Goal: Task Accomplishment & Management: Use online tool/utility

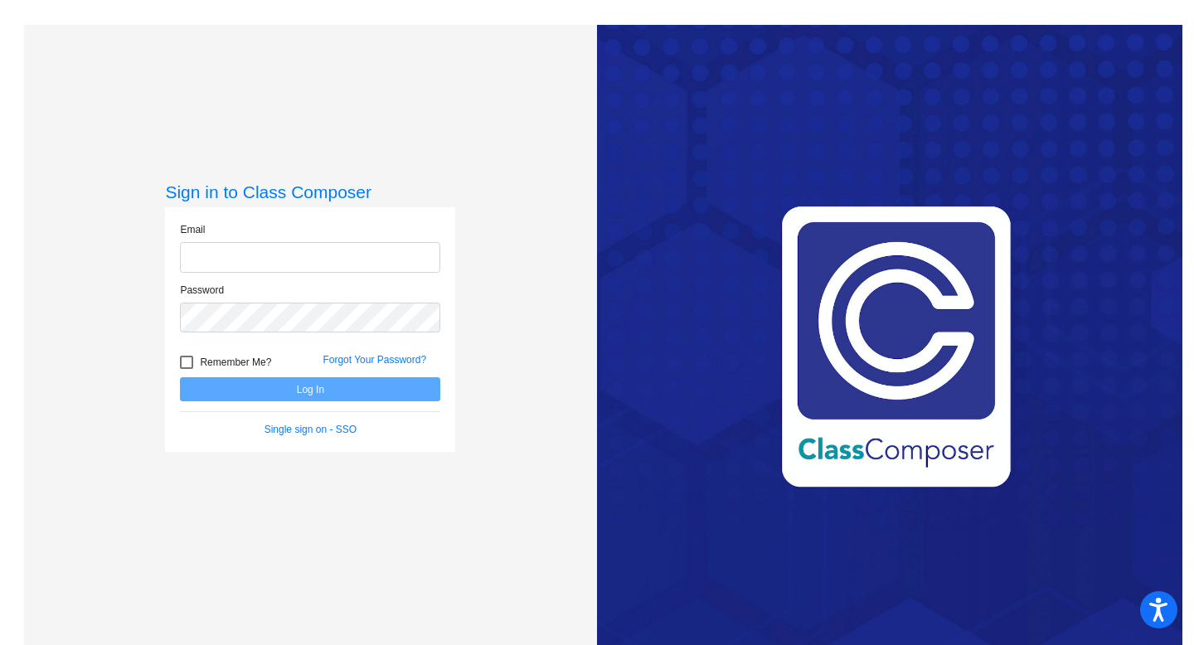
click at [334, 246] on input "email" at bounding box center [310, 257] width 260 height 31
click at [192, 260] on input "email" at bounding box center [310, 257] width 260 height 31
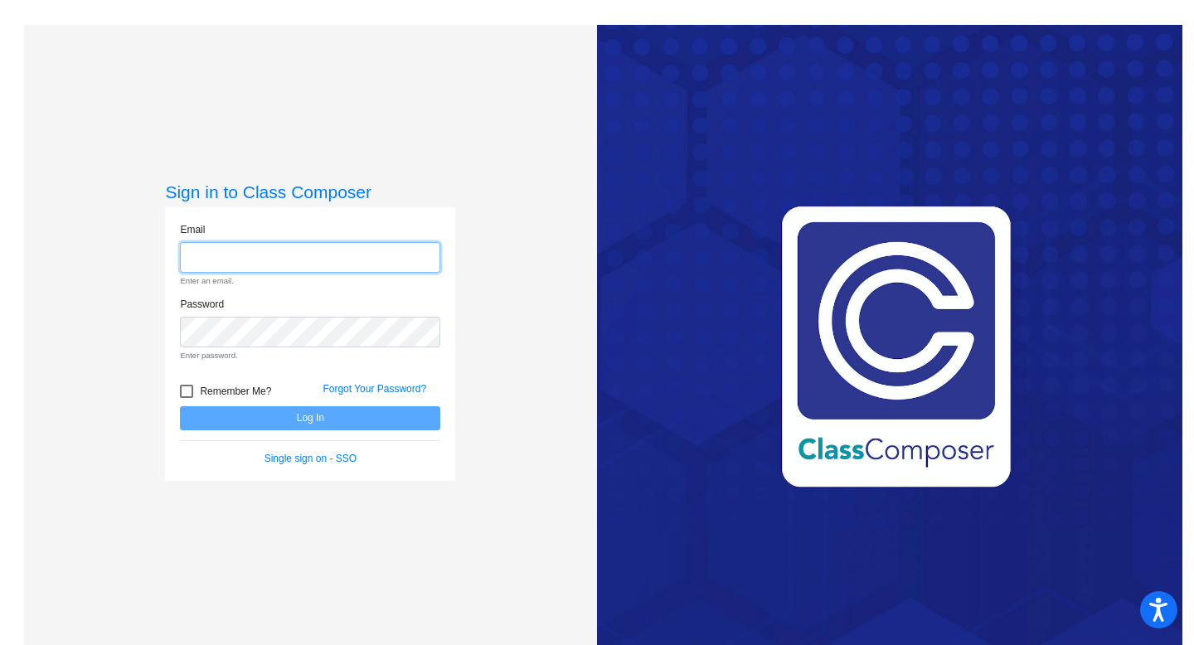
type input "[EMAIL_ADDRESS][DOMAIN_NAME]"
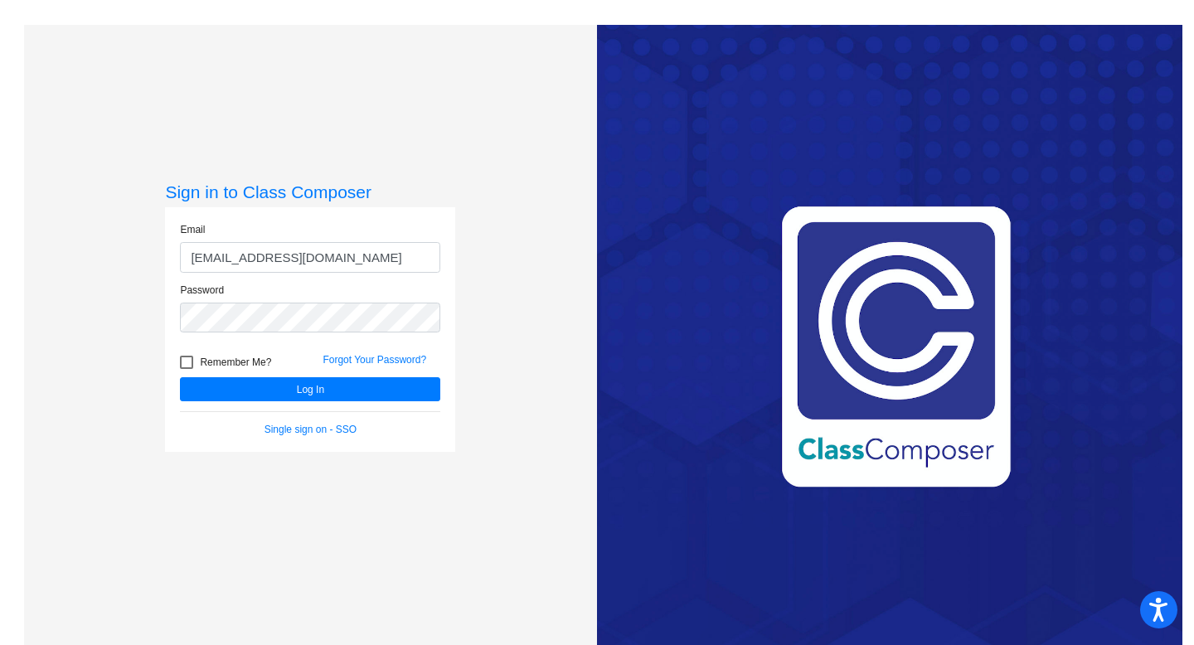
click at [300, 402] on form "Email [EMAIL_ADDRESS][DOMAIN_NAME] Password Remember Me? Forgot Your Password? …" at bounding box center [310, 329] width 260 height 215
click at [301, 393] on button "Log In" at bounding box center [310, 389] width 260 height 24
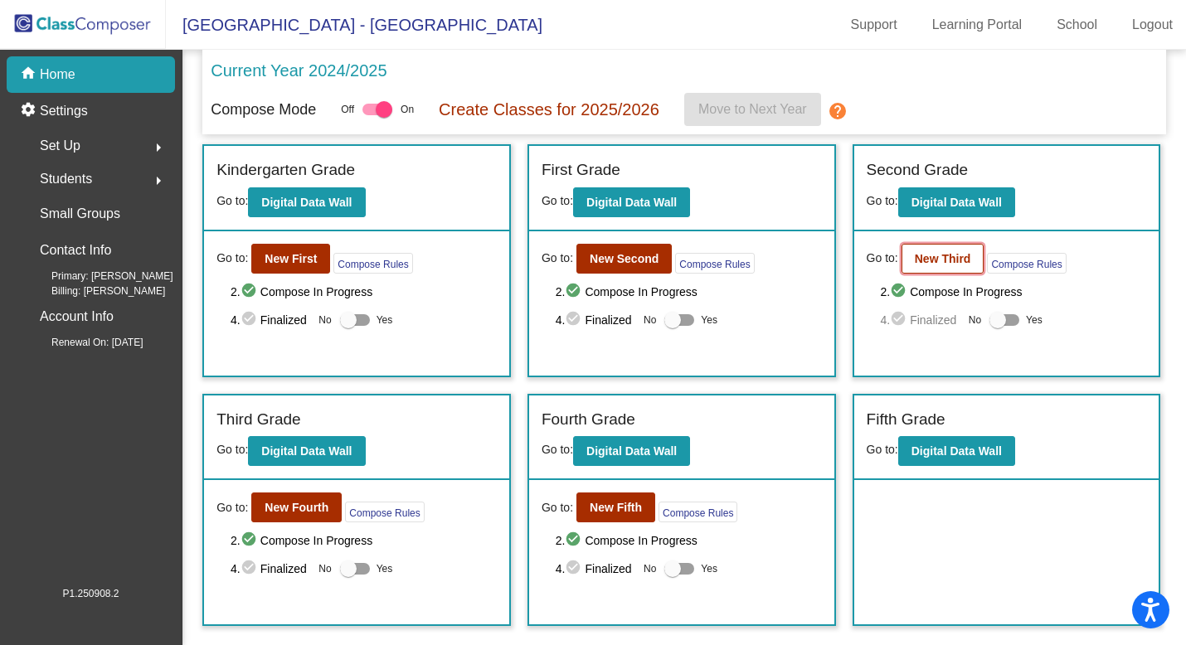
click at [943, 256] on b "New Third" at bounding box center [943, 258] width 56 height 13
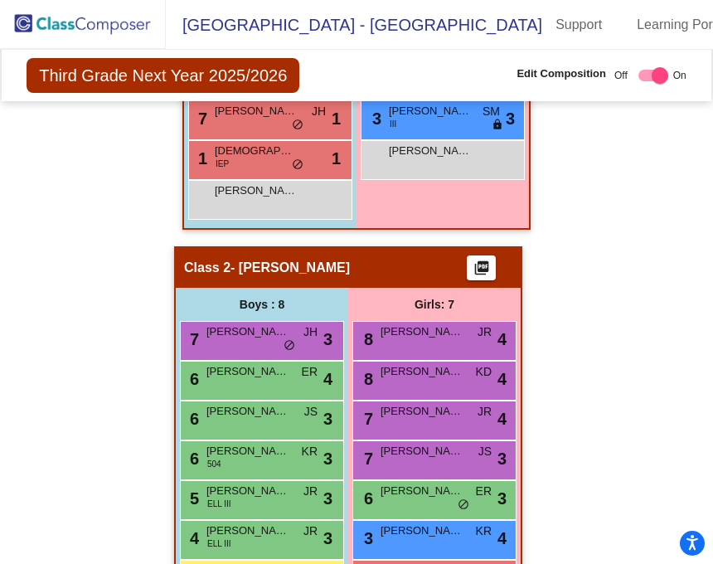
scroll to position [936, 0]
